Goal: Task Accomplishment & Management: Manage account settings

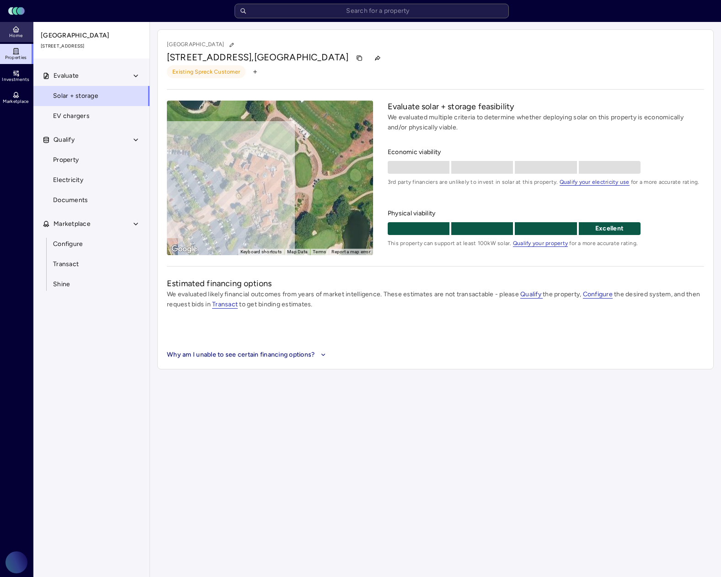
click at [14, 30] on icon at bounding box center [16, 30] width 4 height 3
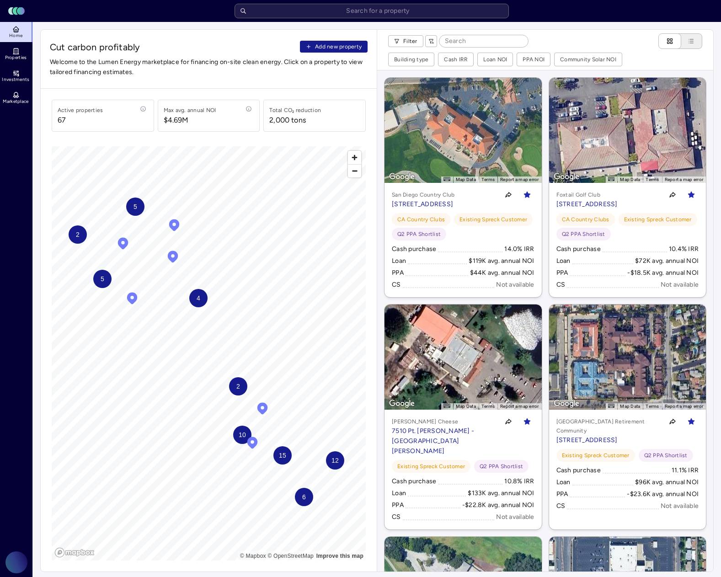
click at [315, 44] on span "Add new property" at bounding box center [338, 46] width 47 height 9
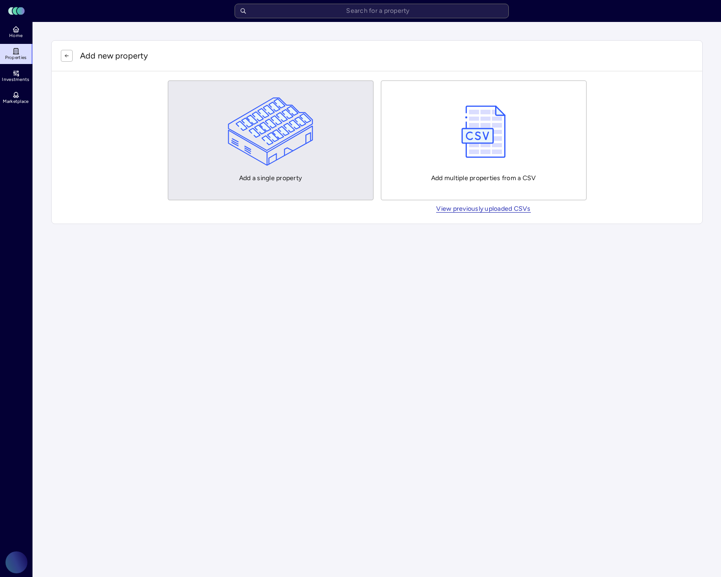
click at [257, 129] on img "button" at bounding box center [271, 131] width 86 height 69
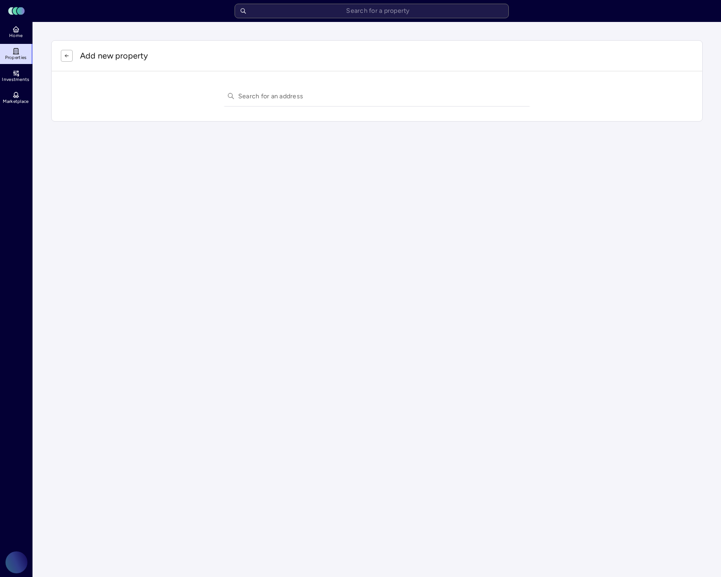
click at [119, 55] on p "Add new property" at bounding box center [114, 56] width 68 height 12
click at [66, 55] on icon "button" at bounding box center [66, 55] width 5 height 5
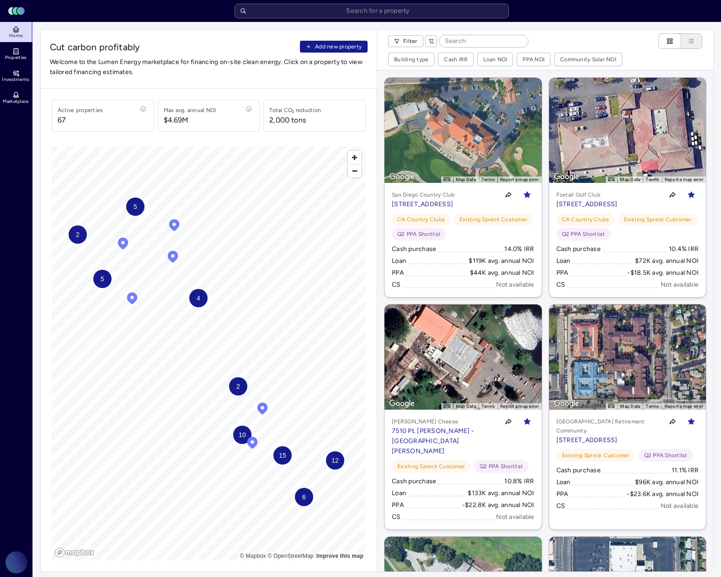
click at [318, 45] on span "Add new property" at bounding box center [338, 46] width 47 height 9
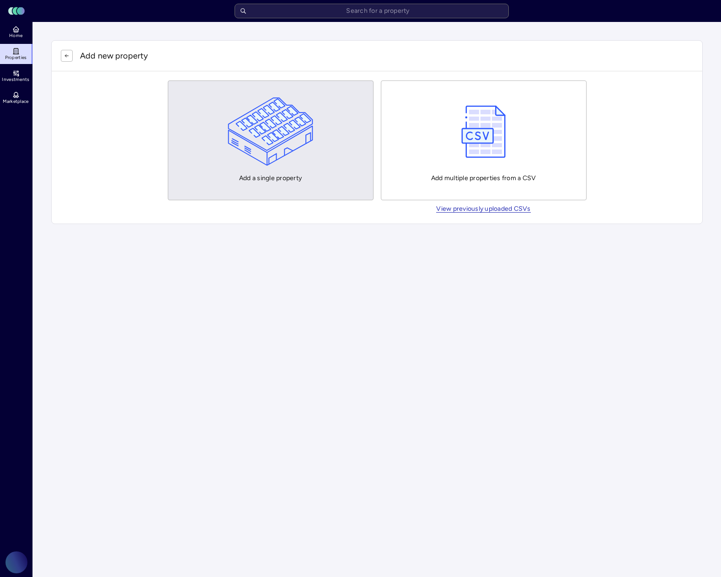
click at [267, 149] on img "button" at bounding box center [271, 131] width 86 height 69
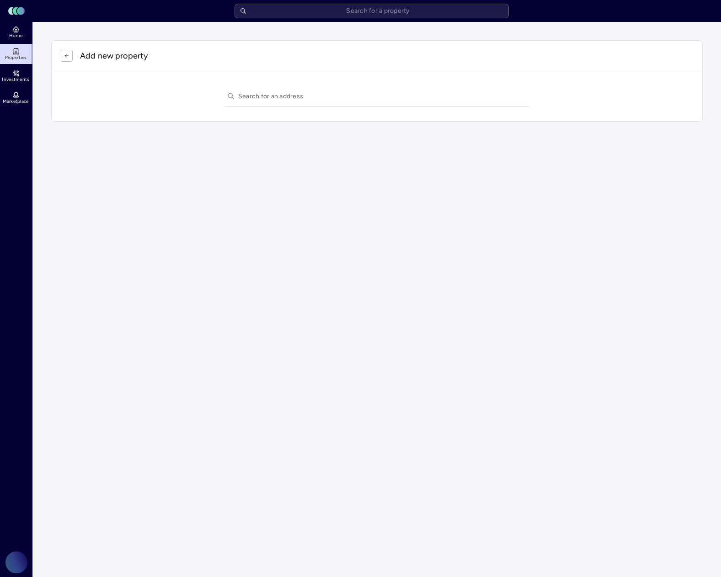
click at [271, 100] on input "text" at bounding box center [382, 96] width 289 height 20
paste input "14000 Jamboree, Irvine, CA"
type input "14000 Jamboree, Irvine, CA"
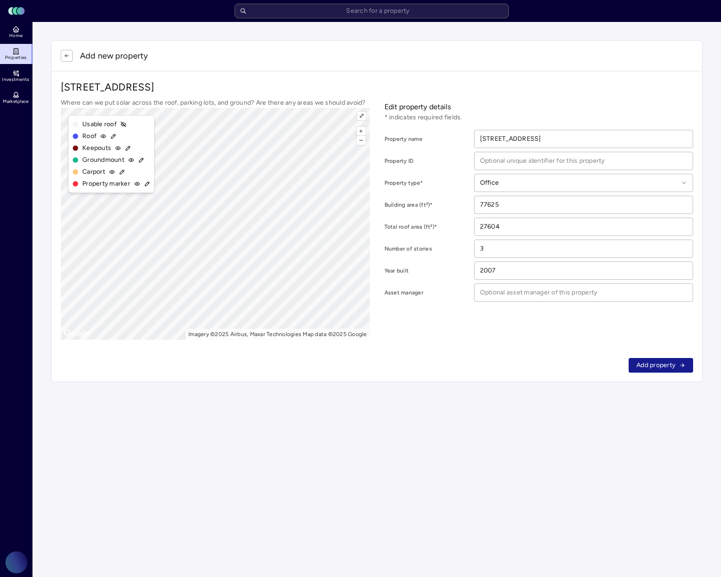
click at [658, 366] on span "Add property" at bounding box center [656, 366] width 39 height 10
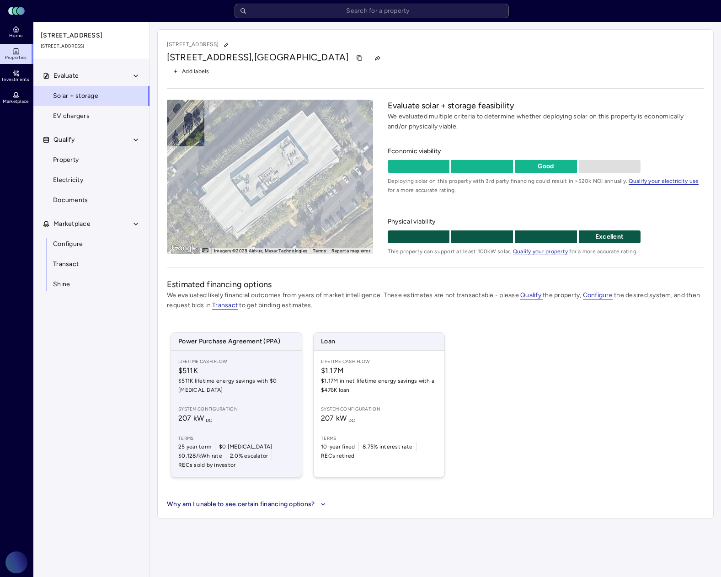
click at [233, 390] on div "Lifetime Cash Flow $511K $511K lifetime energy savings with $0 CapEx System con…" at bounding box center [236, 414] width 131 height 126
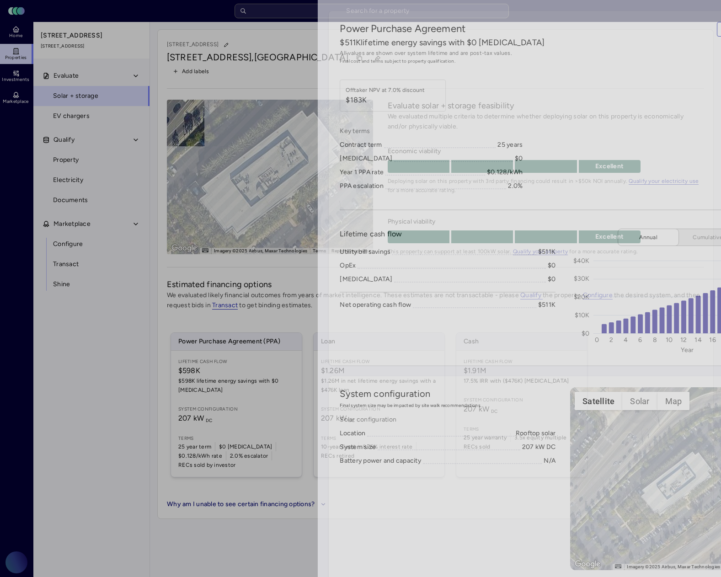
click at [12, 231] on div at bounding box center [360, 288] width 721 height 577
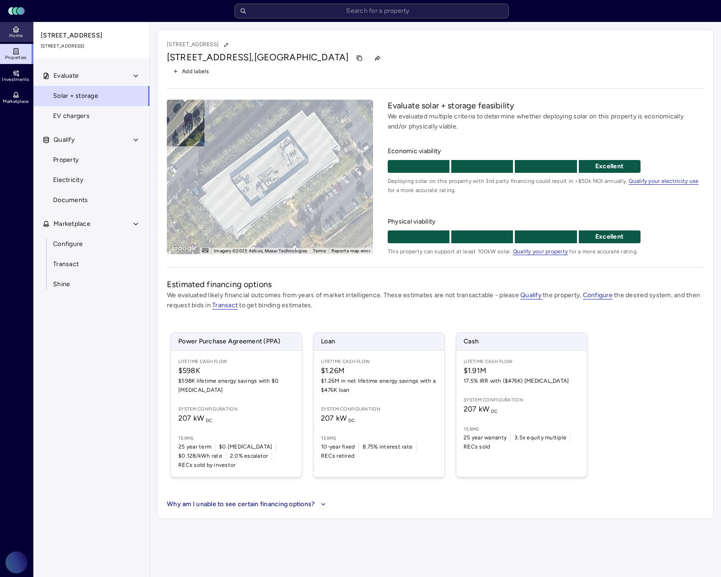
click at [16, 33] on span "Home" at bounding box center [15, 35] width 13 height 5
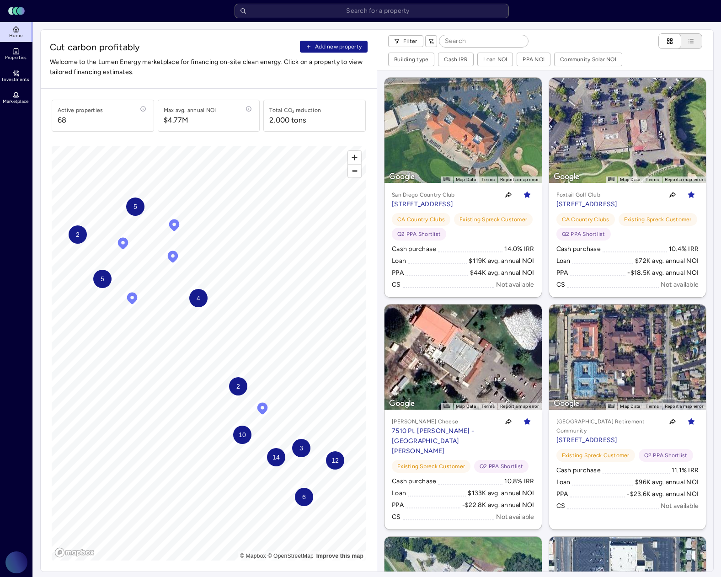
click at [333, 47] on span "Add new property" at bounding box center [338, 46] width 47 height 9
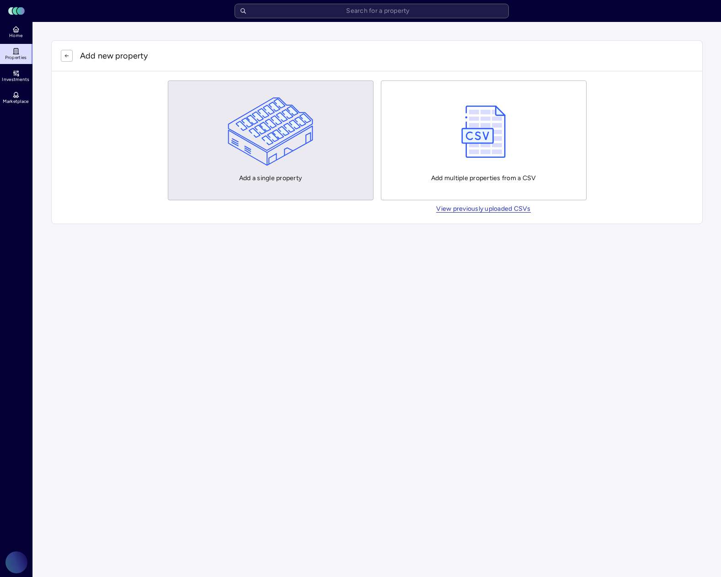
click at [289, 145] on img "button" at bounding box center [271, 131] width 86 height 69
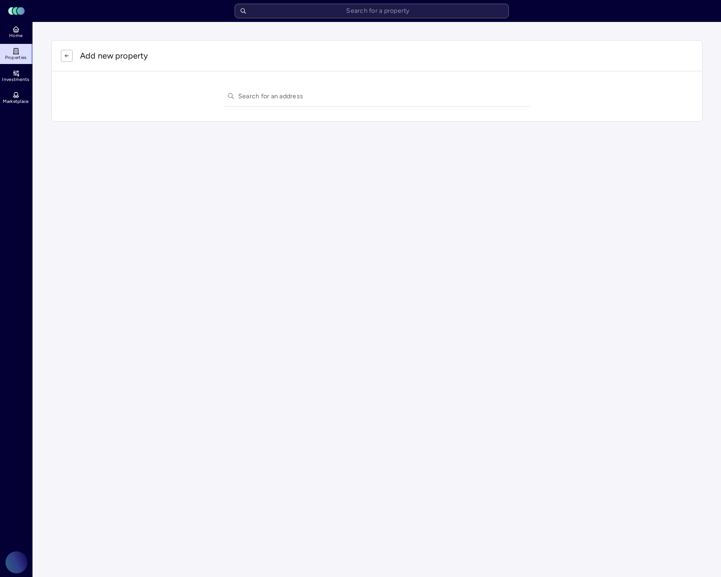
click at [277, 98] on input "text" at bounding box center [382, 96] width 289 height 20
paste input "[STREET_ADDRESS]"
type input "[STREET_ADDRESS]"
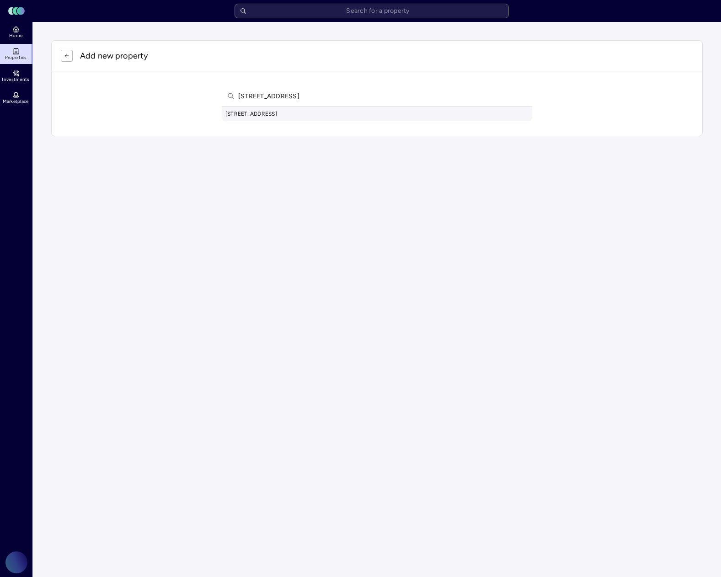
click at [257, 113] on div "[STREET_ADDRESS]" at bounding box center [377, 114] width 311 height 15
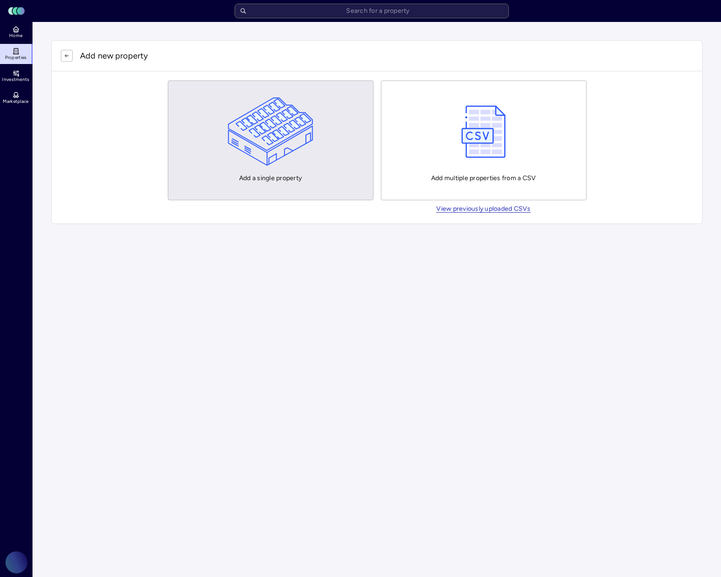
click at [278, 123] on img "button" at bounding box center [271, 131] width 86 height 69
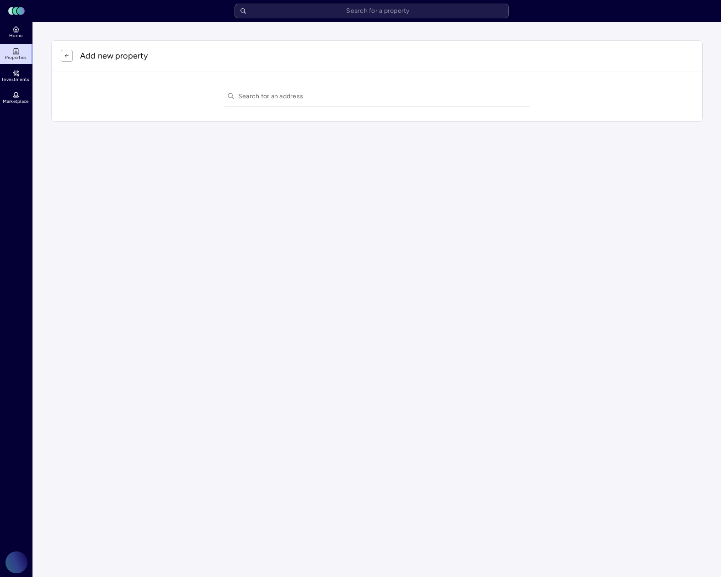
click at [269, 95] on input "text" at bounding box center [382, 96] width 289 height 20
paste input "[STREET_ADDRESS]"
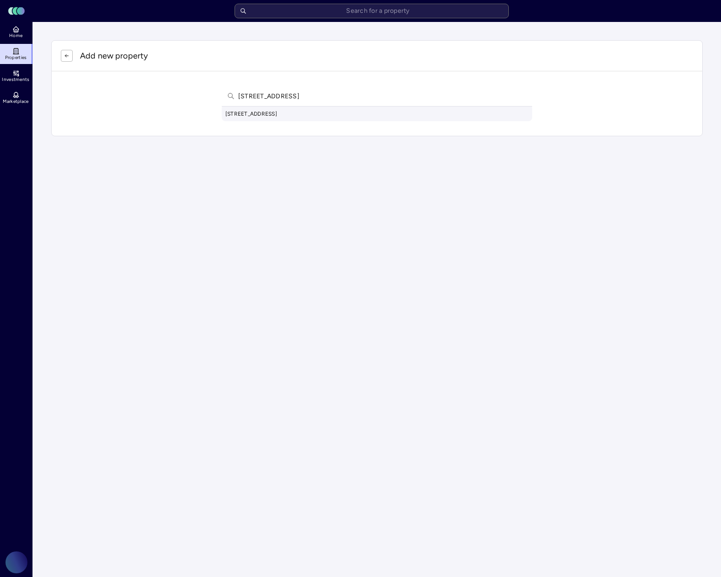
type input "[STREET_ADDRESS]"
click at [242, 113] on div "[STREET_ADDRESS]" at bounding box center [377, 114] width 311 height 15
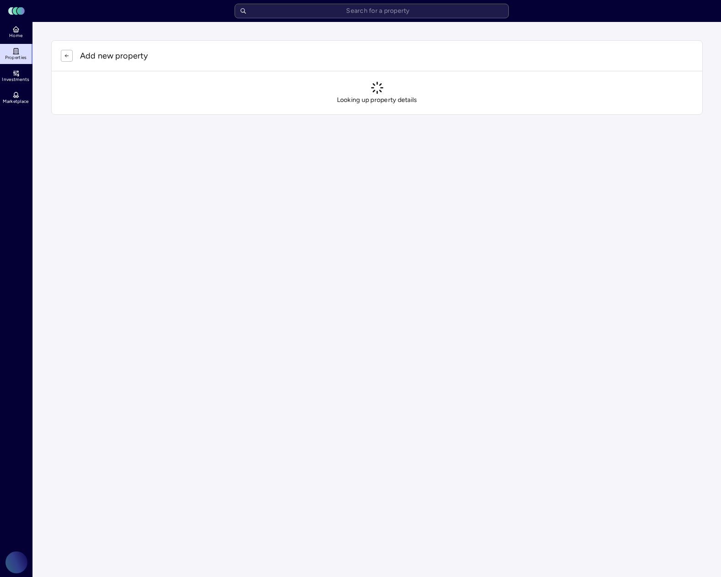
click at [362, 98] on p "Looking up property details" at bounding box center [377, 100] width 81 height 10
click at [11, 34] on span "Home" at bounding box center [15, 35] width 13 height 5
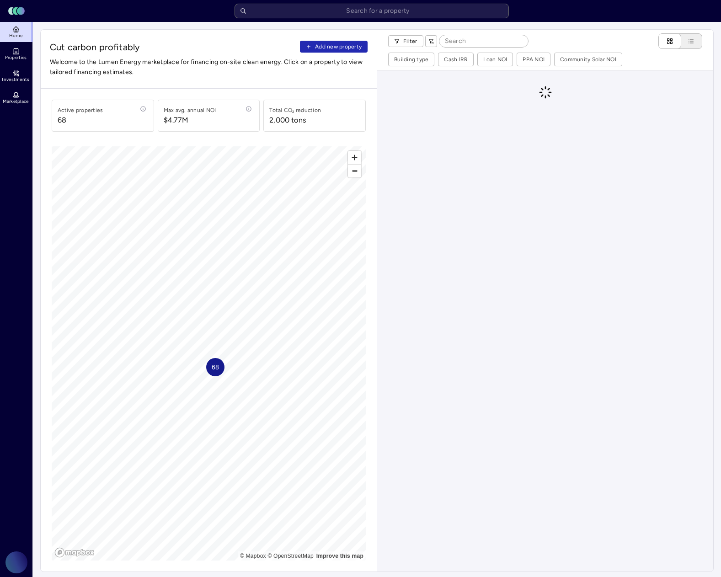
click at [11, 34] on span "Home" at bounding box center [15, 35] width 13 height 5
